Goal: Information Seeking & Learning: Find specific fact

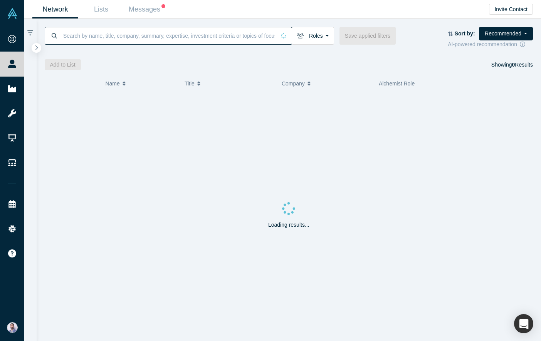
click at [119, 37] on input at bounding box center [168, 36] width 213 height 18
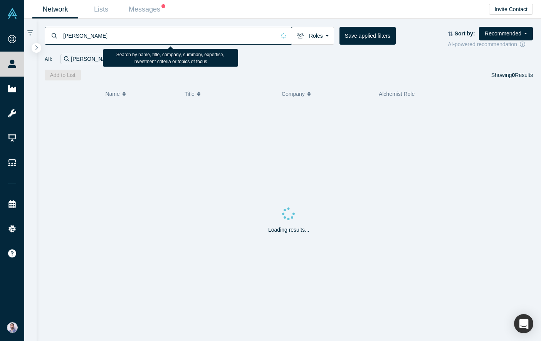
type input "[PERSON_NAME]"
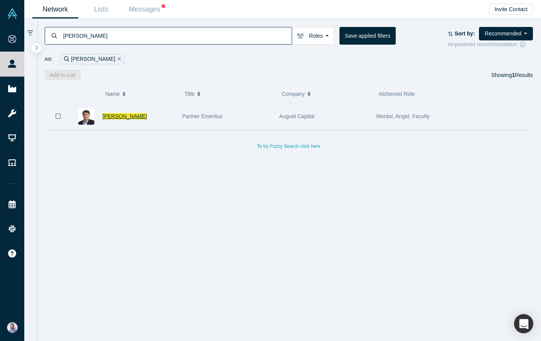
click at [119, 118] on span "[PERSON_NAME]" at bounding box center [124, 116] width 44 height 6
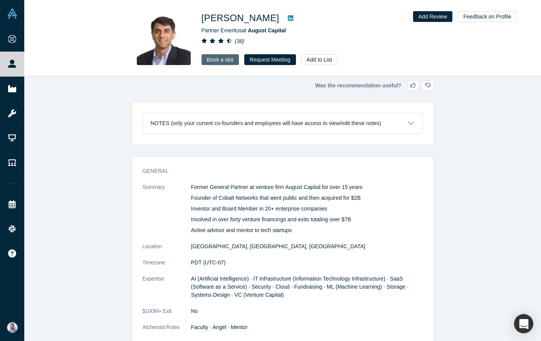
click at [225, 62] on link "Book a slot" at bounding box center [219, 59] width 37 height 11
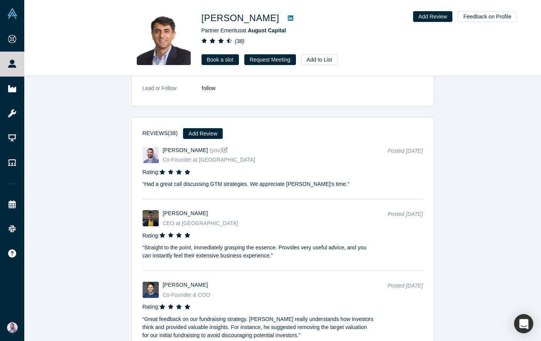
scroll to position [766, 0]
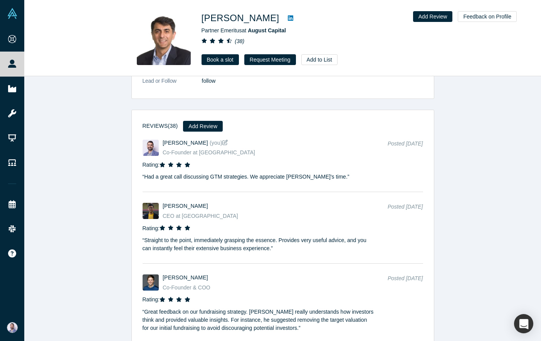
click at [149, 176] on p "“ Had a great call discussing GTM strategies. We appreciate [PERSON_NAME]'s tim…" at bounding box center [258, 175] width 232 height 12
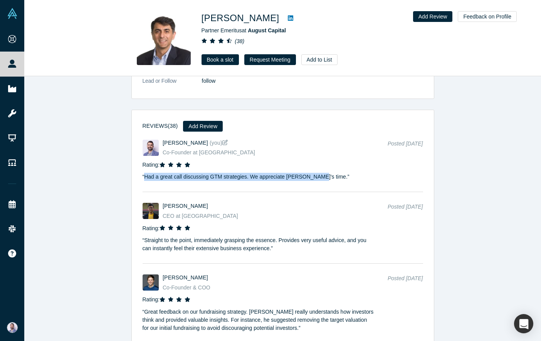
drag, startPoint x: 149, startPoint y: 176, endPoint x: 308, endPoint y: 176, distance: 159.1
click at [308, 176] on p "“ Had a great call discussing GTM strategies. We appreciate [PERSON_NAME]'s tim…" at bounding box center [258, 175] width 232 height 12
drag, startPoint x: 308, startPoint y: 176, endPoint x: 144, endPoint y: 181, distance: 164.5
click at [144, 181] on p "“ Had a great call discussing GTM strategies. We appreciate [PERSON_NAME]'s tim…" at bounding box center [258, 175] width 232 height 12
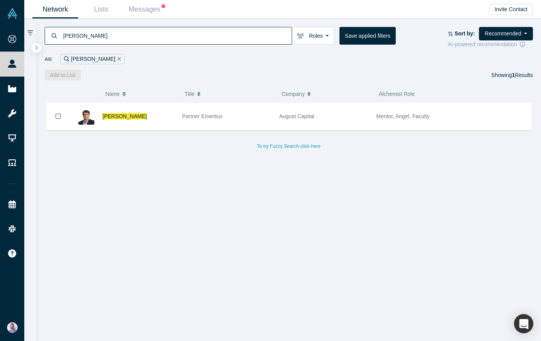
click at [202, 32] on input "[PERSON_NAME]" at bounding box center [176, 36] width 229 height 18
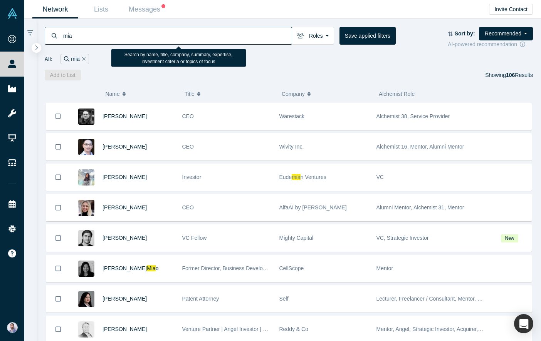
click at [168, 34] on input "mia" at bounding box center [176, 36] width 229 height 18
paste input "[PERSON_NAME]"
type input "[PERSON_NAME]"
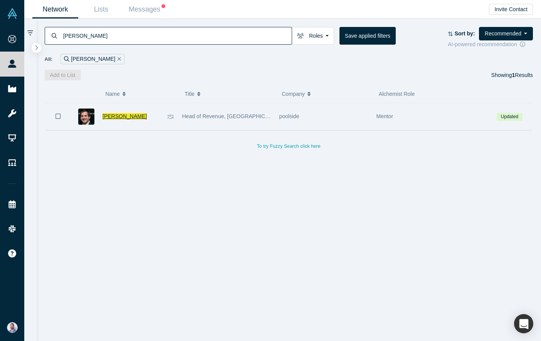
click at [120, 117] on span "[PERSON_NAME]" at bounding box center [124, 116] width 44 height 6
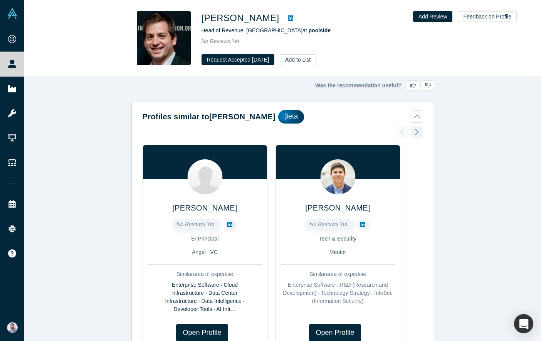
click at [285, 18] on link at bounding box center [291, 17] width 12 height 9
click at [233, 18] on h1 "[PERSON_NAME]" at bounding box center [240, 18] width 78 height 14
